Goal: Navigation & Orientation: Find specific page/section

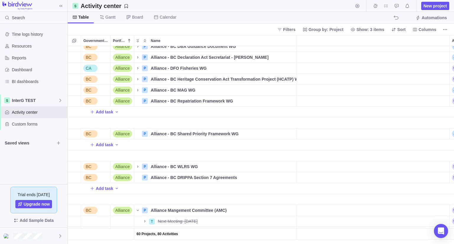
scroll to position [0, 101]
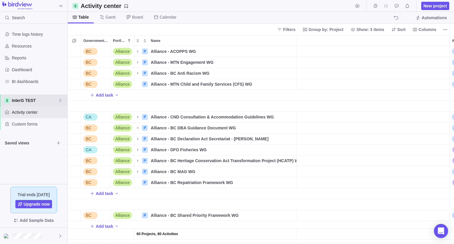
click at [28, 95] on div "InterG TEST" at bounding box center [33, 101] width 67 height 12
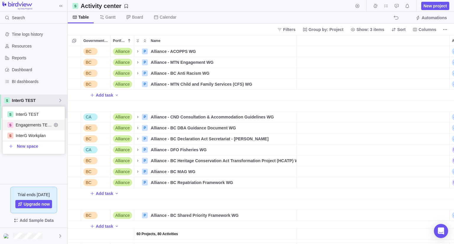
click at [33, 126] on span "Engagements TEST" at bounding box center [34, 125] width 36 height 6
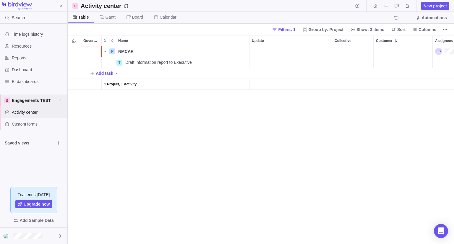
scroll to position [193, 382]
click at [25, 112] on span "Activity center" at bounding box center [38, 112] width 53 height 6
click at [19, 101] on span "Engagements TEST" at bounding box center [35, 101] width 46 height 6
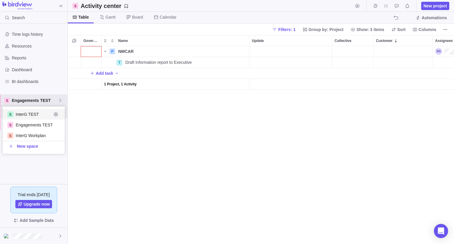
click at [33, 113] on span "InterG TEST" at bounding box center [34, 114] width 36 height 6
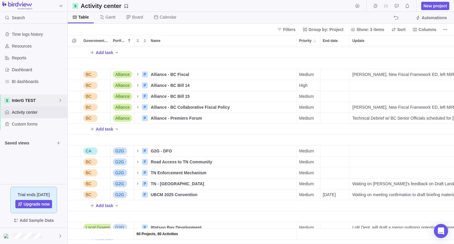
scroll to position [109, 0]
